Goal: Find specific page/section: Find specific page/section

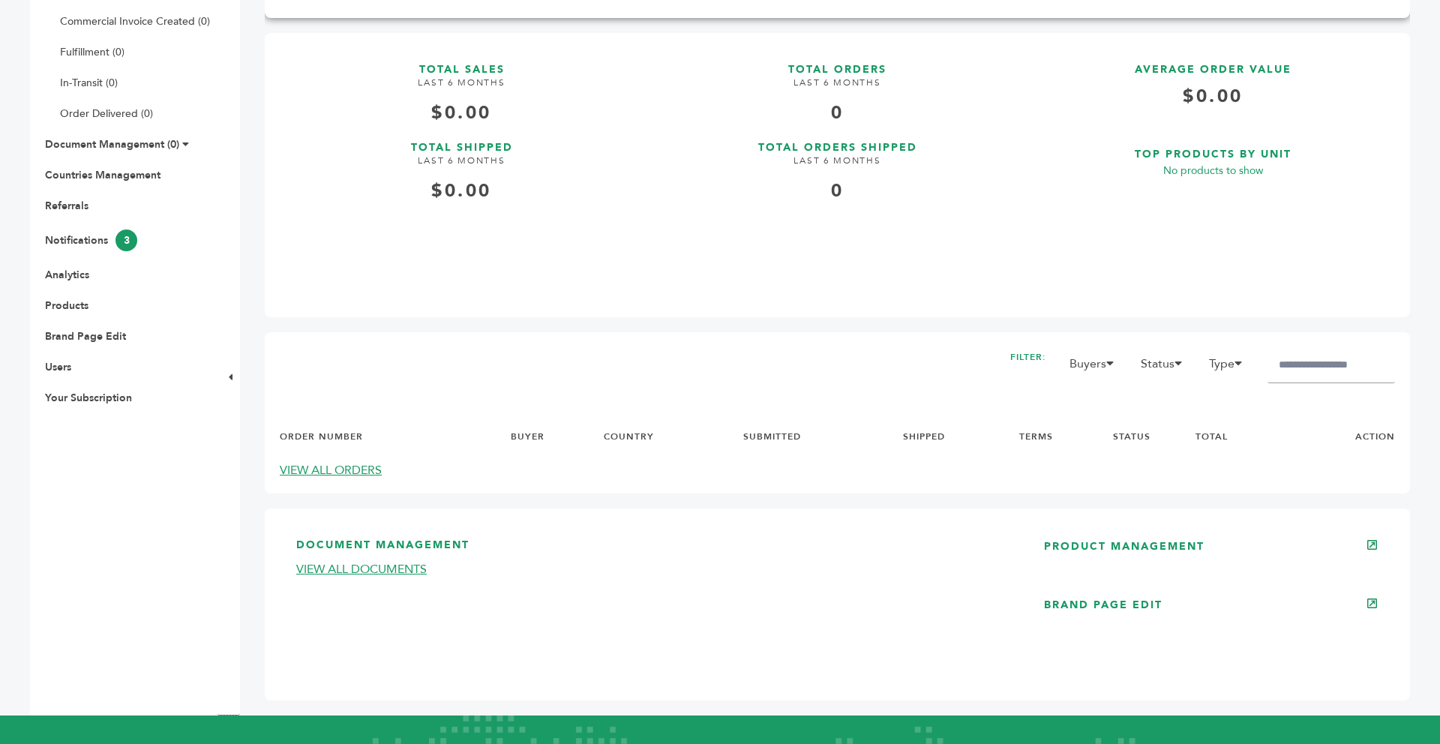
scroll to position [450, 0]
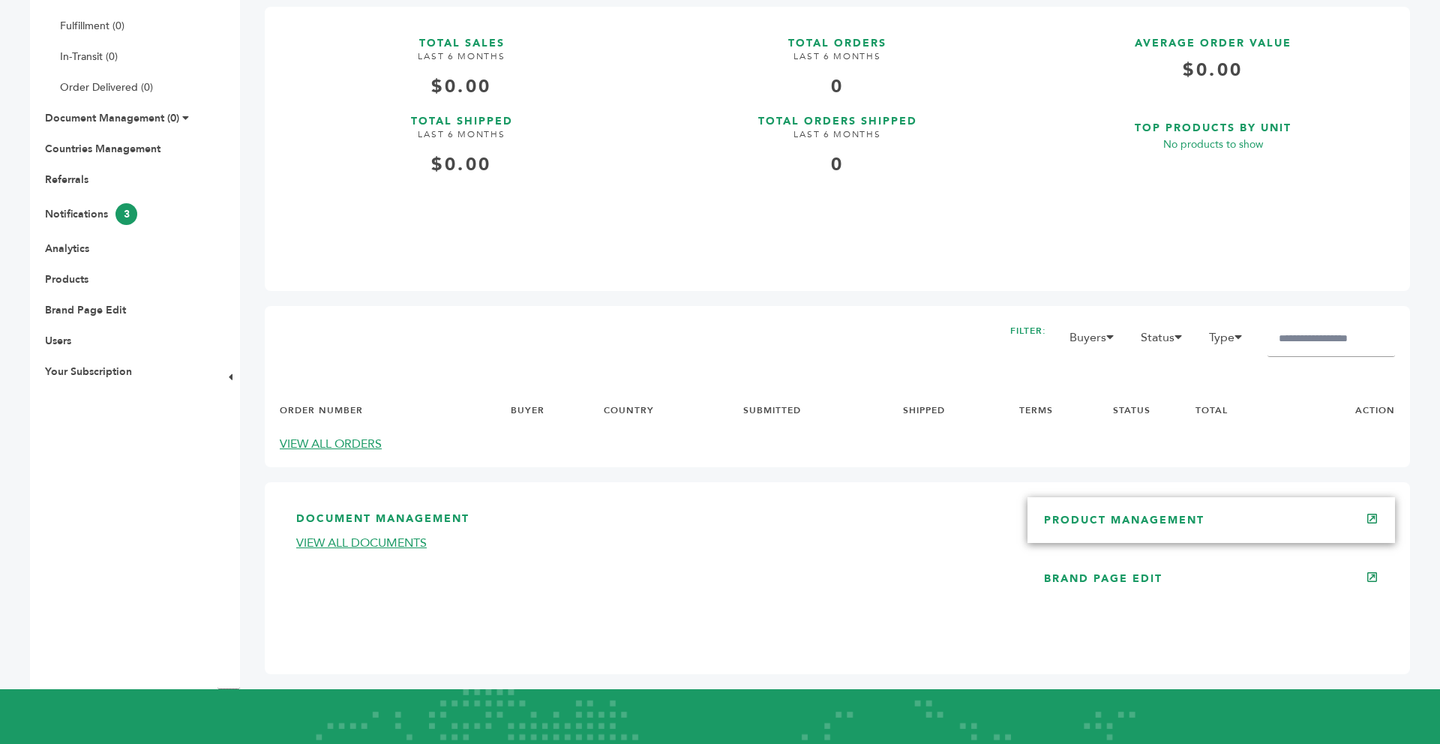
click at [1082, 516] on link "PRODUCT MANAGEMENT" at bounding box center [1124, 520] width 161 height 14
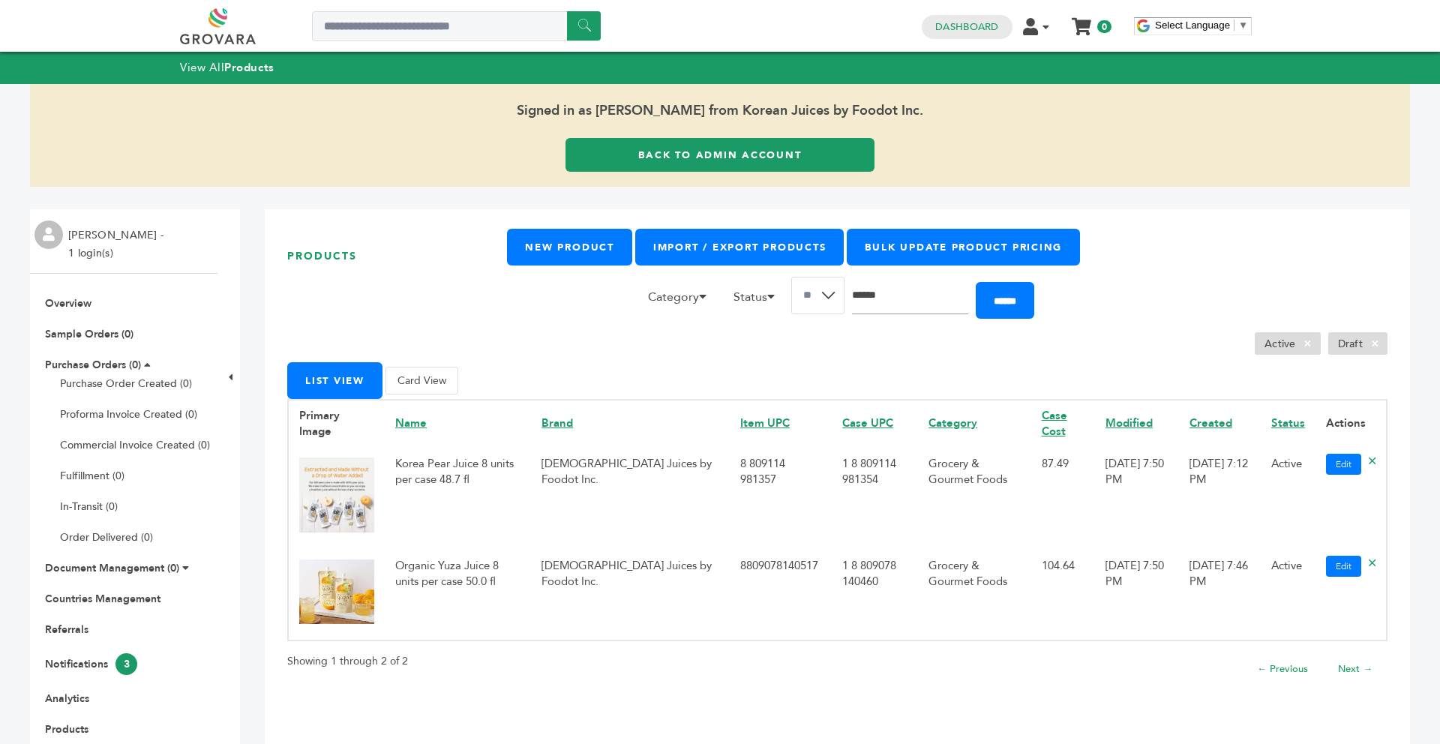
click at [893, 302] on input "Search" at bounding box center [910, 296] width 116 height 38
click at [622, 161] on link "Back to Admin Account" at bounding box center [720, 155] width 309 height 34
